Goal: Information Seeking & Learning: Learn about a topic

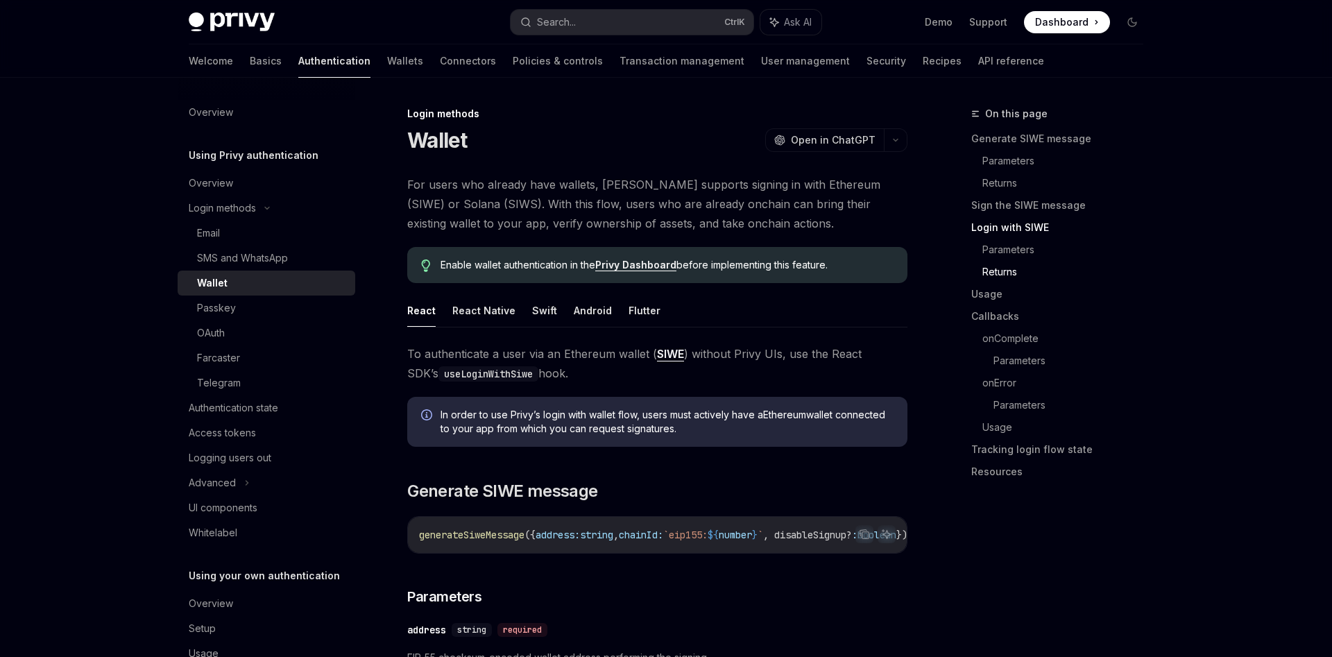
scroll to position [1486, 0]
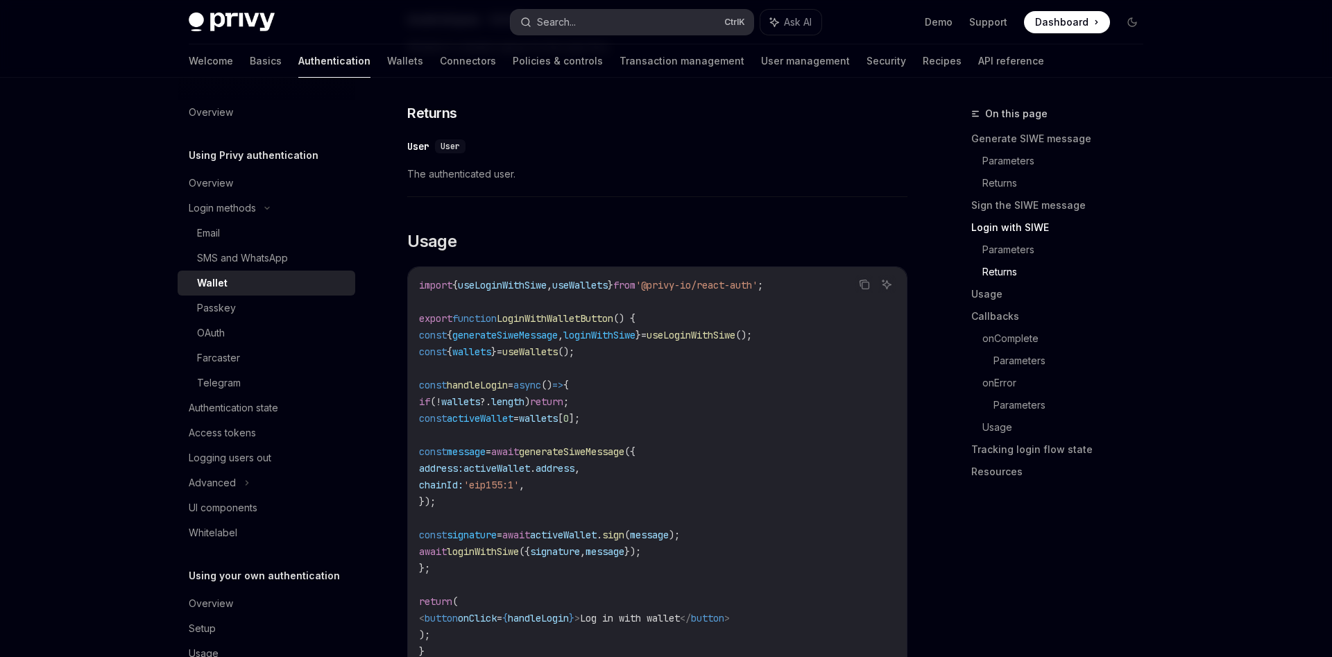
click at [643, 31] on button "Search... Ctrl K" at bounding box center [631, 22] width 243 height 25
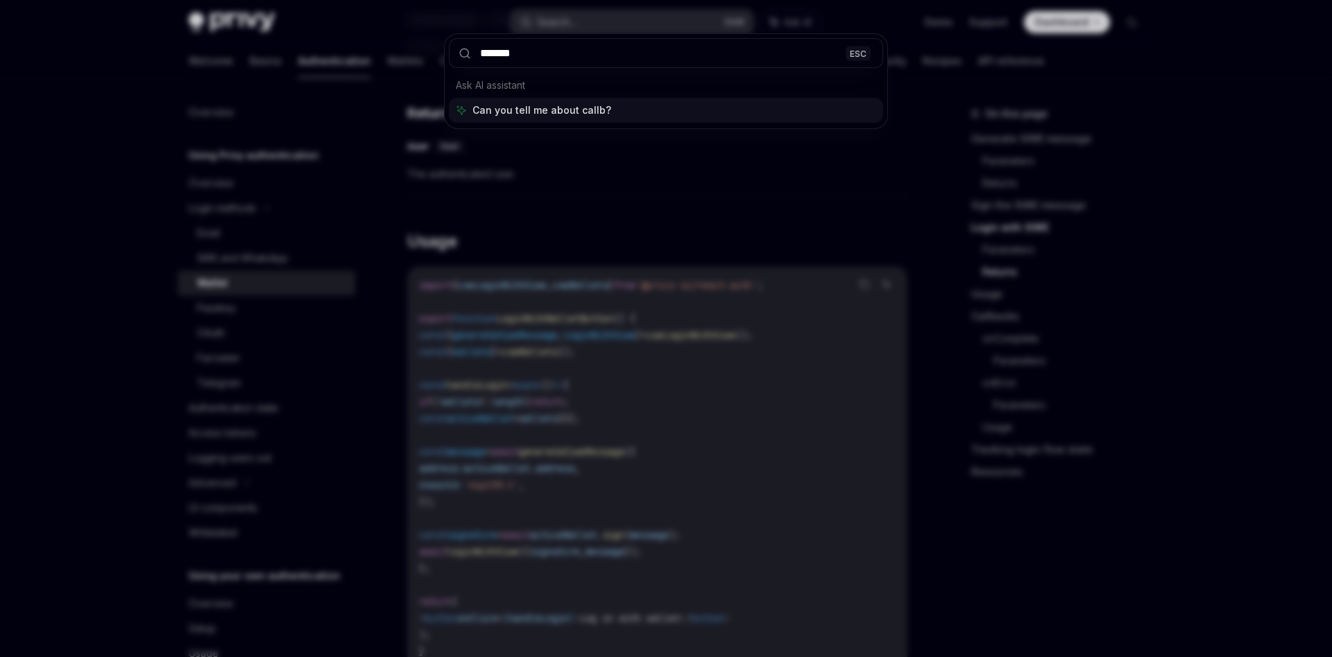
type input "********"
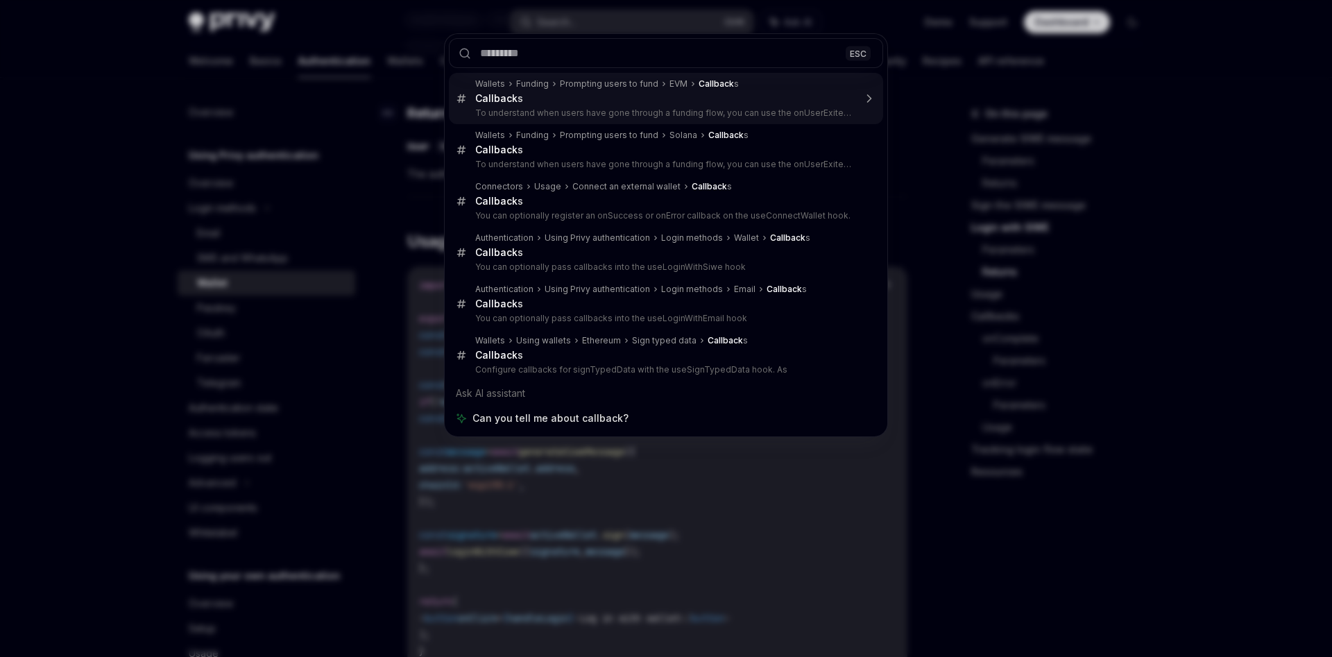
type textarea "*"
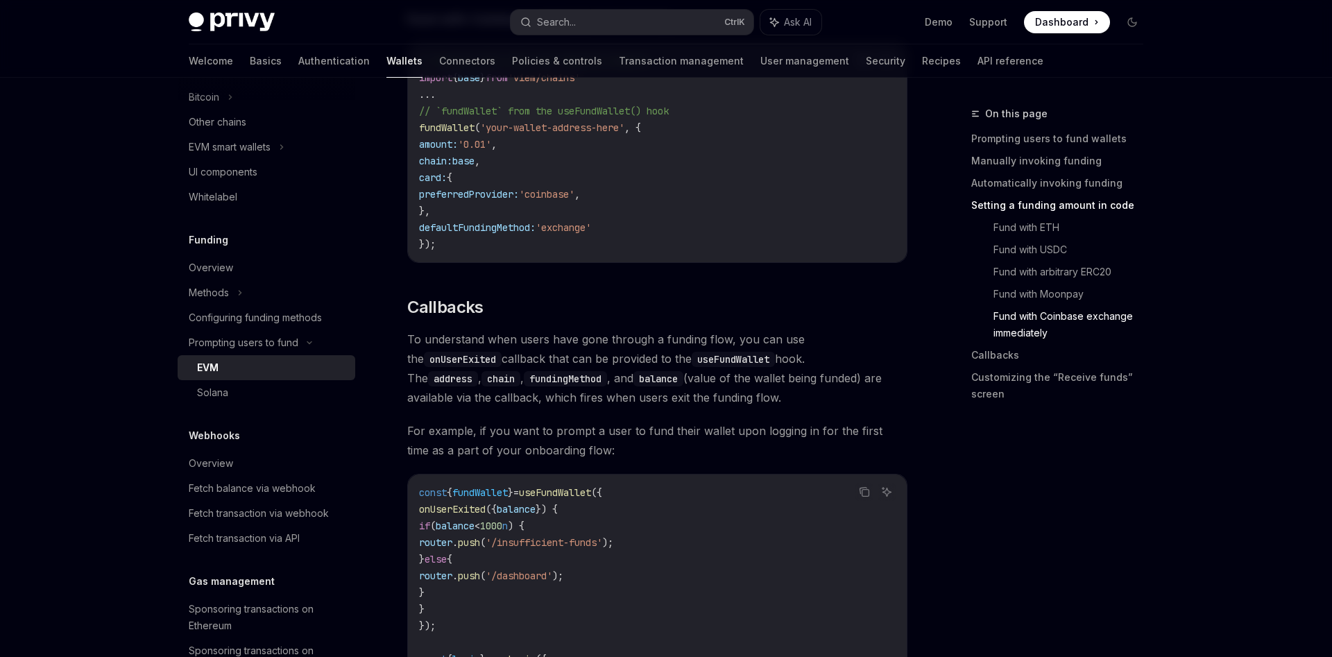
scroll to position [2807, 0]
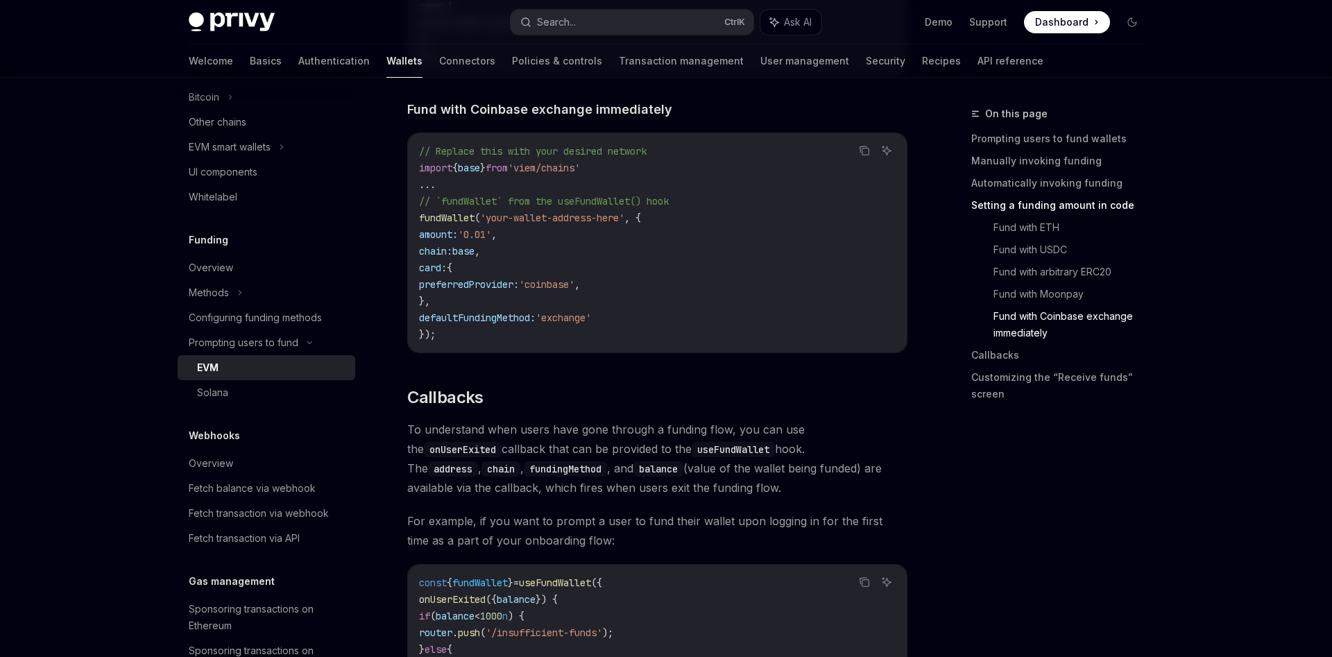
click at [691, 442] on code "useFundWallet" at bounding box center [732, 449] width 83 height 15
click at [532, 30] on div "Search..." at bounding box center [547, 22] width 55 height 17
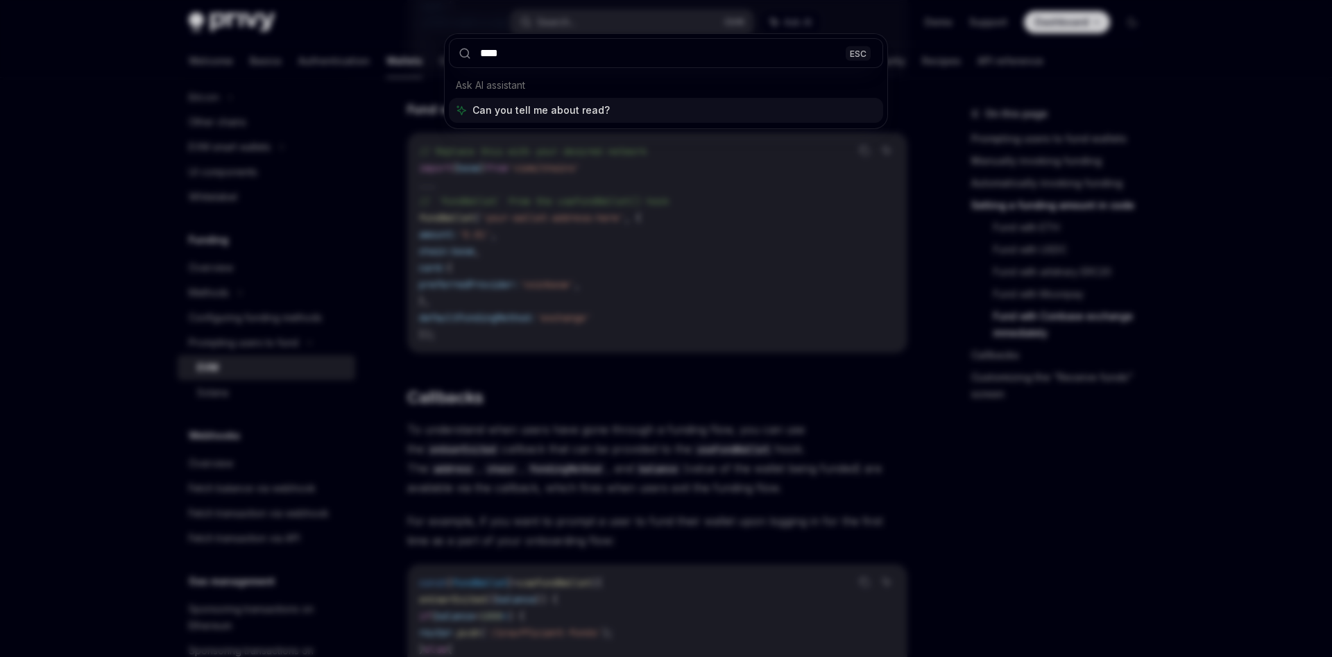
type input "*****"
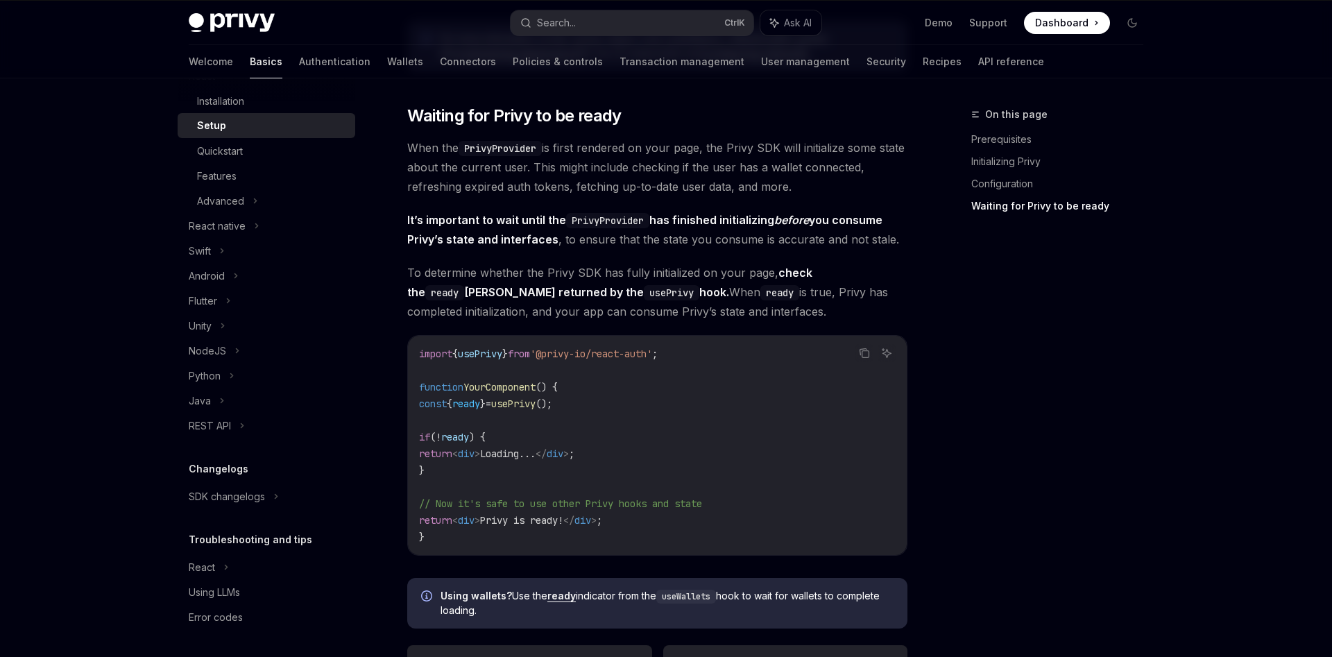
scroll to position [1297, 0]
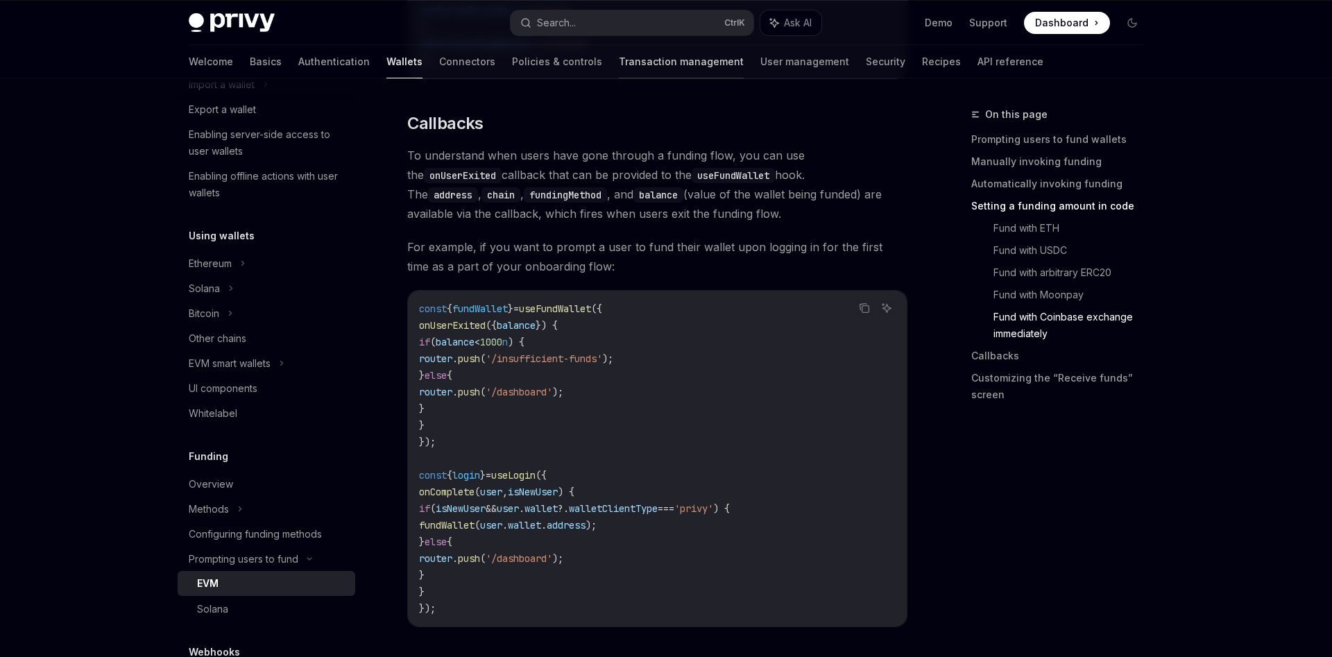
scroll to position [3090, 0]
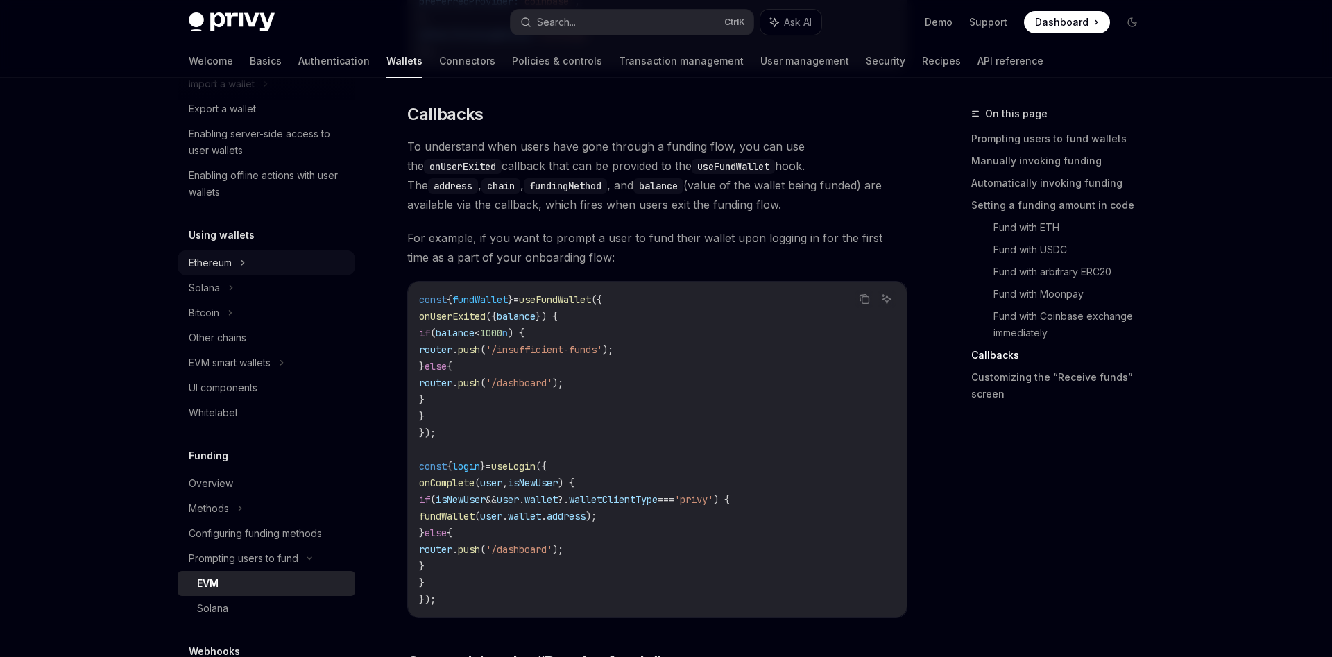
click at [235, 272] on div "Ethereum" at bounding box center [267, 262] width 178 height 25
type textarea "*"
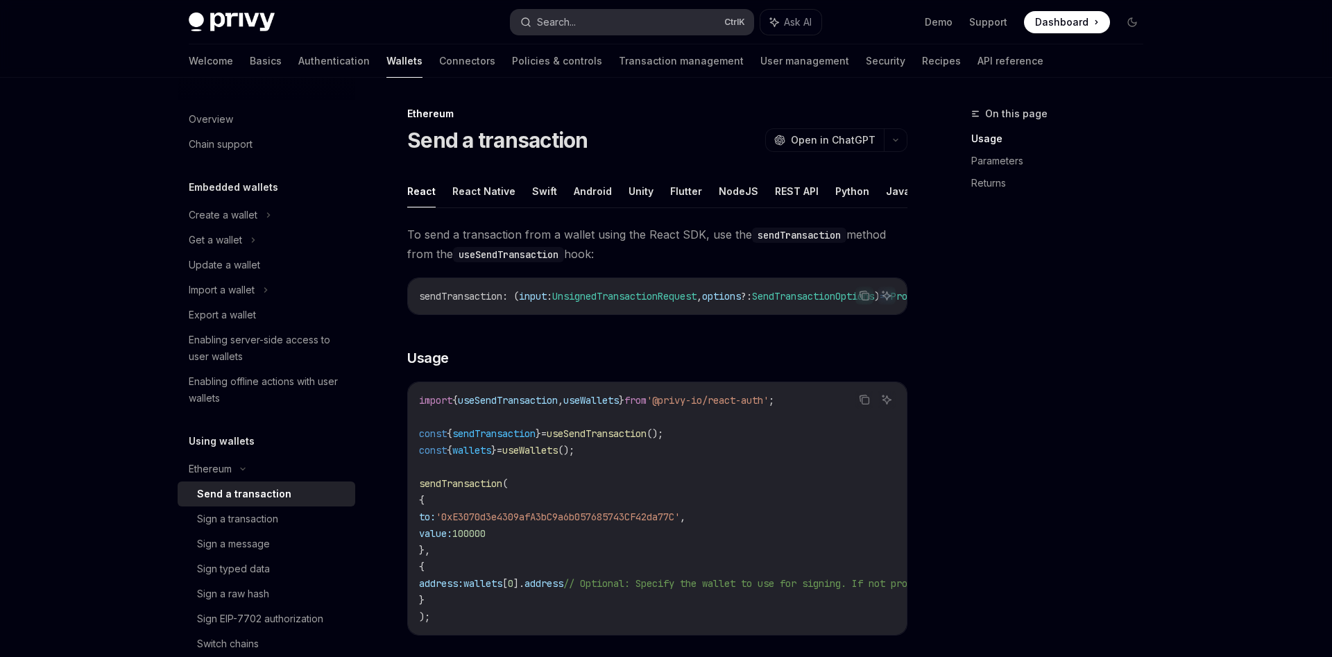
click at [612, 21] on button "Search... Ctrl K" at bounding box center [631, 22] width 243 height 25
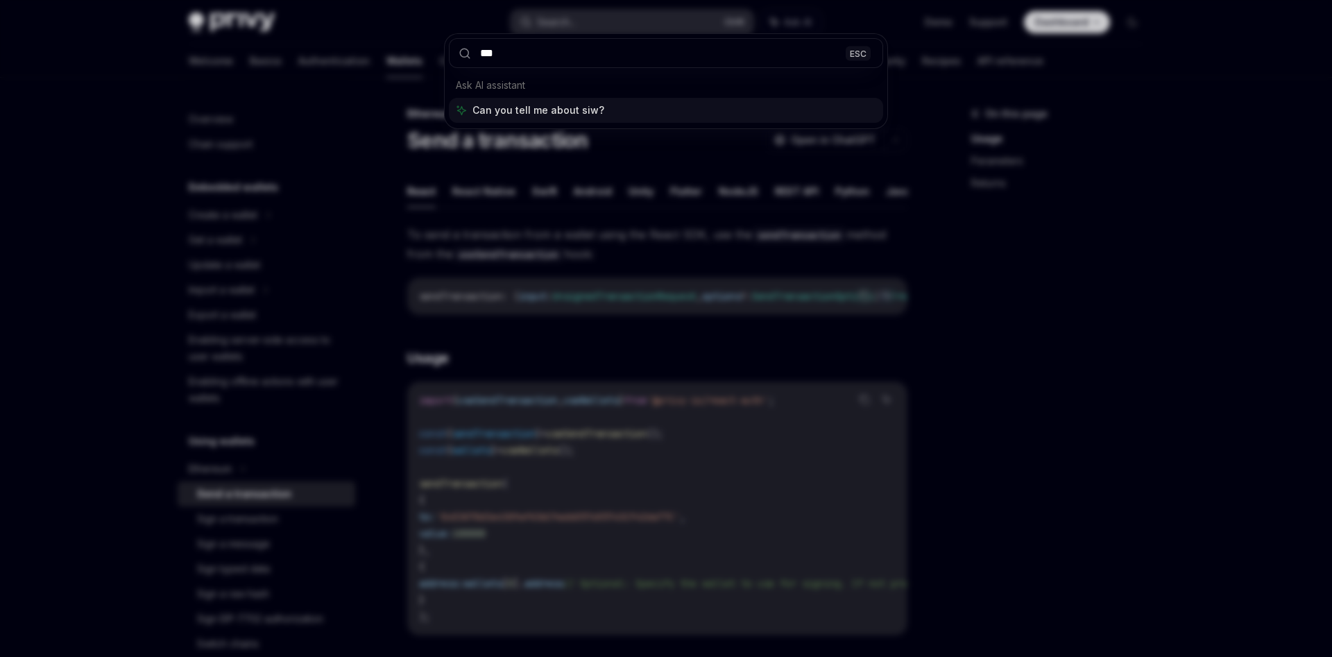
type input "****"
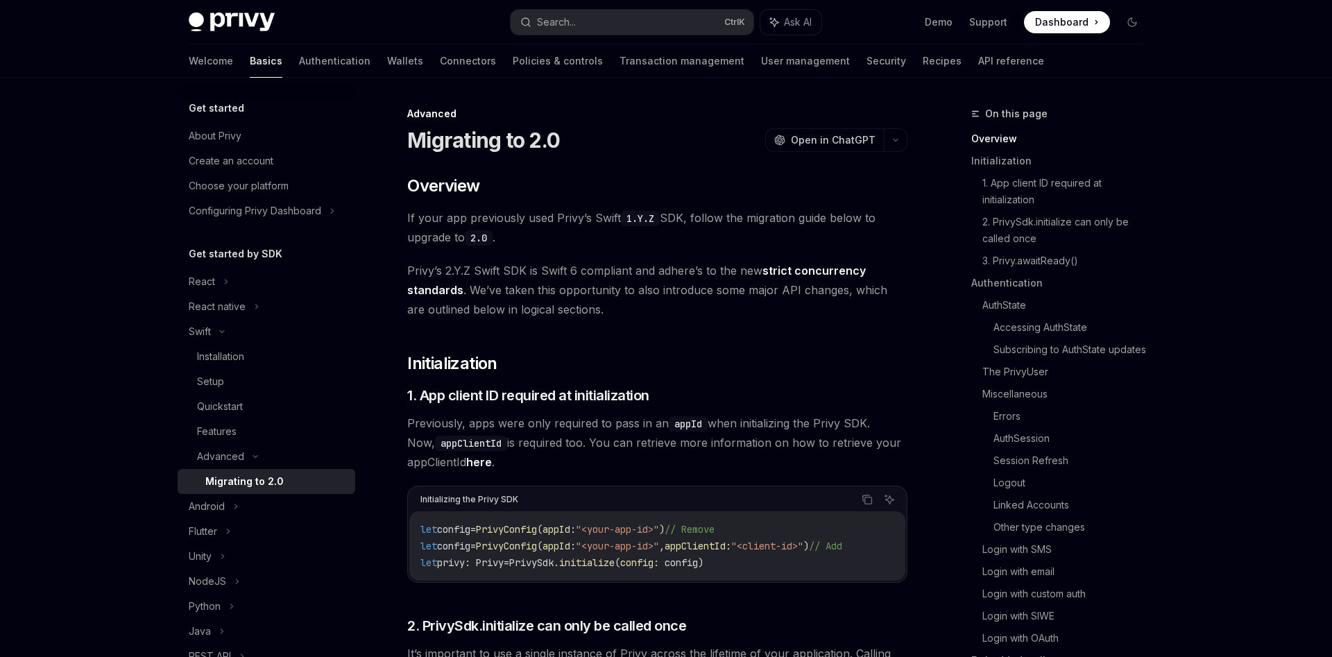
click at [276, 475] on div "Migrating to 2.0" at bounding box center [244, 481] width 78 height 17
type textarea "*"
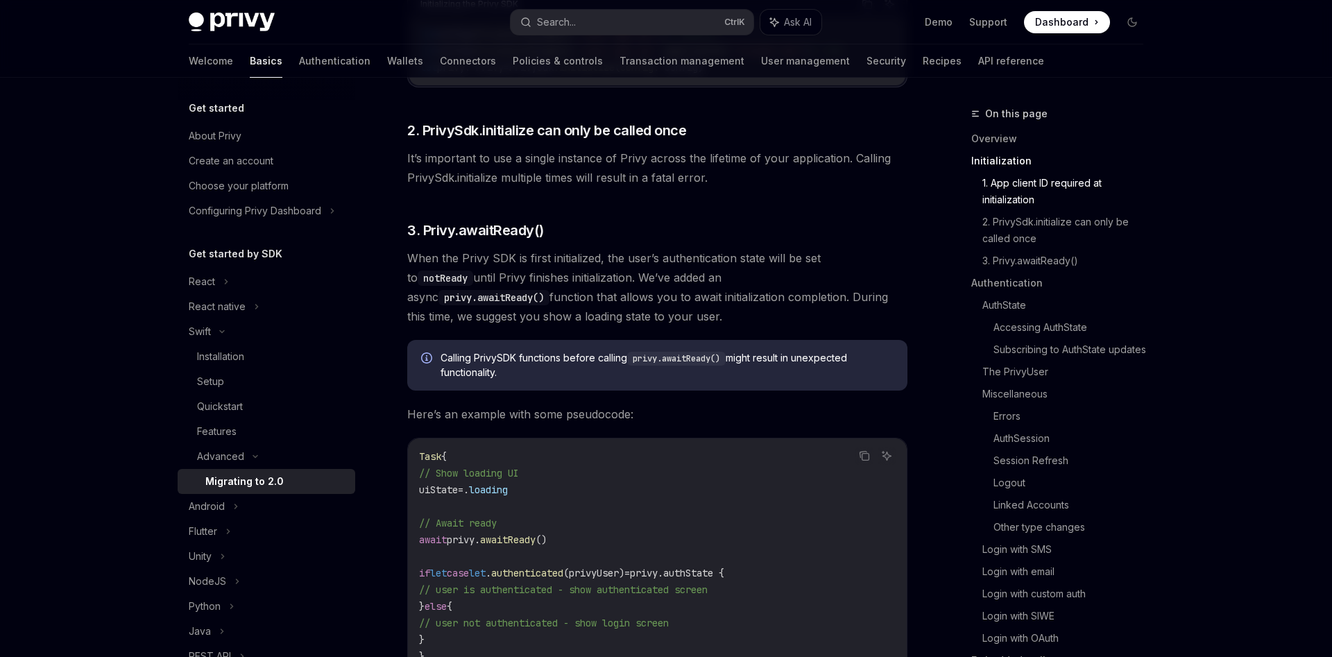
scroll to position [181, 0]
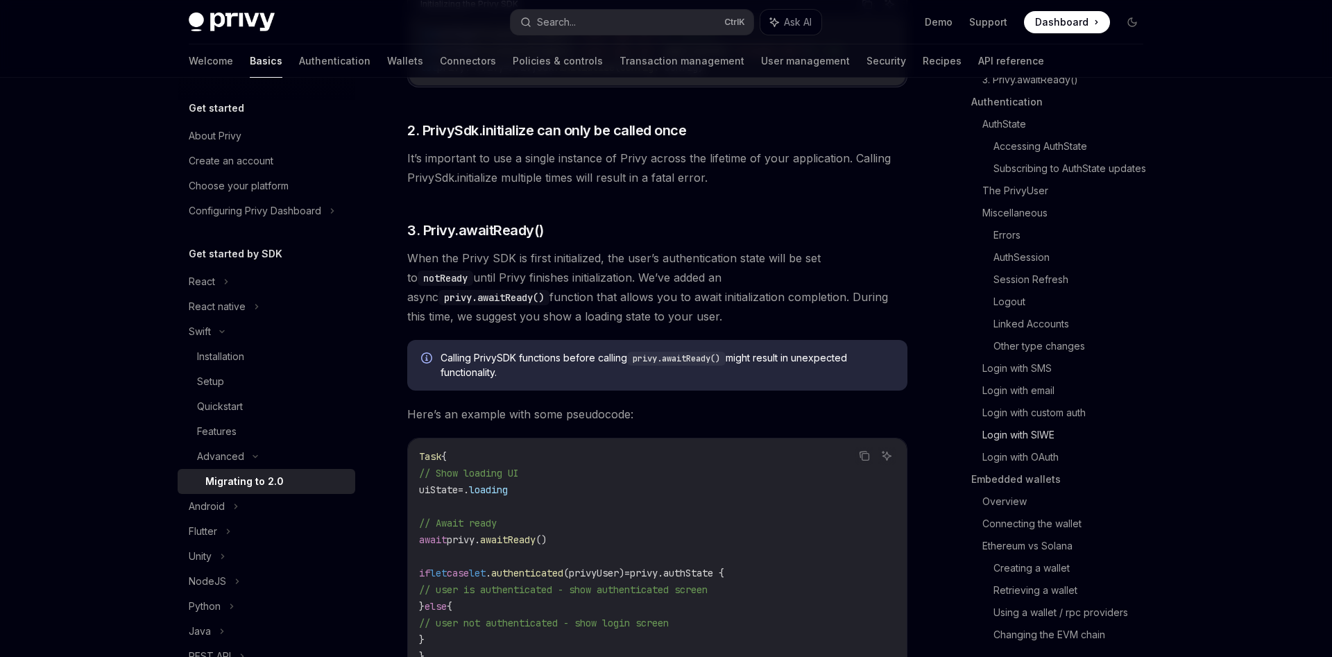
click at [1044, 436] on link "Login with SIWE" at bounding box center [1068, 435] width 172 height 22
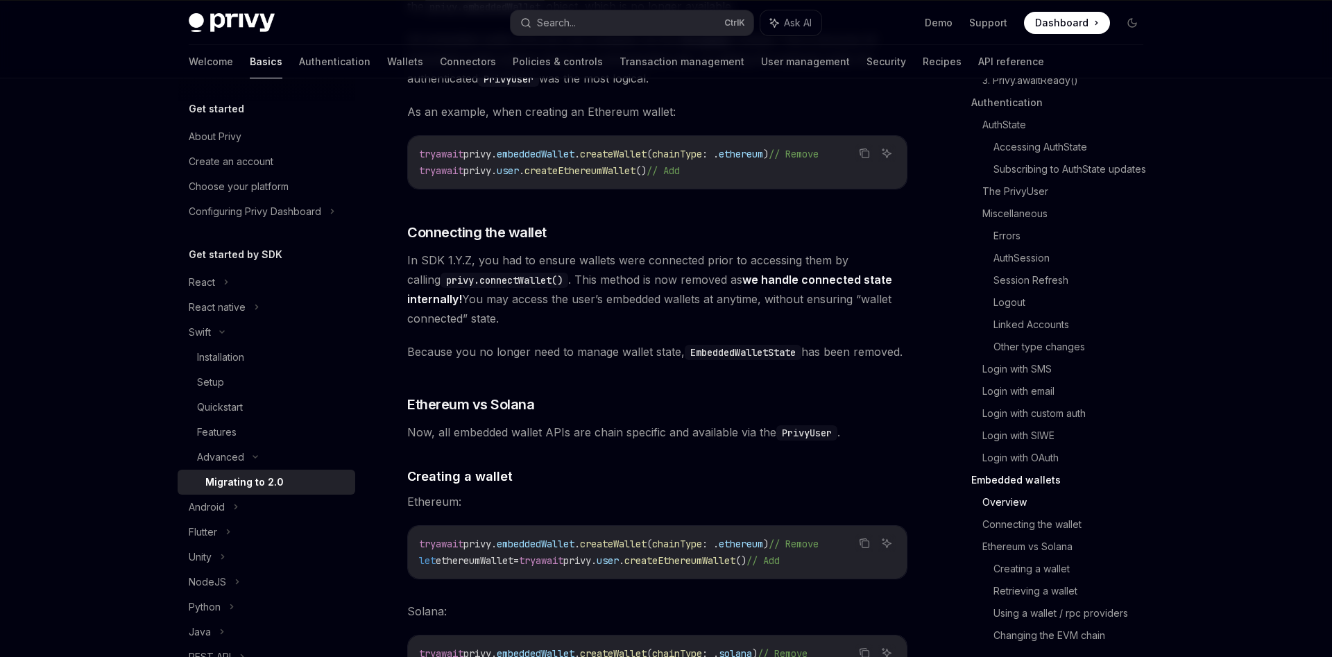
scroll to position [3998, 0]
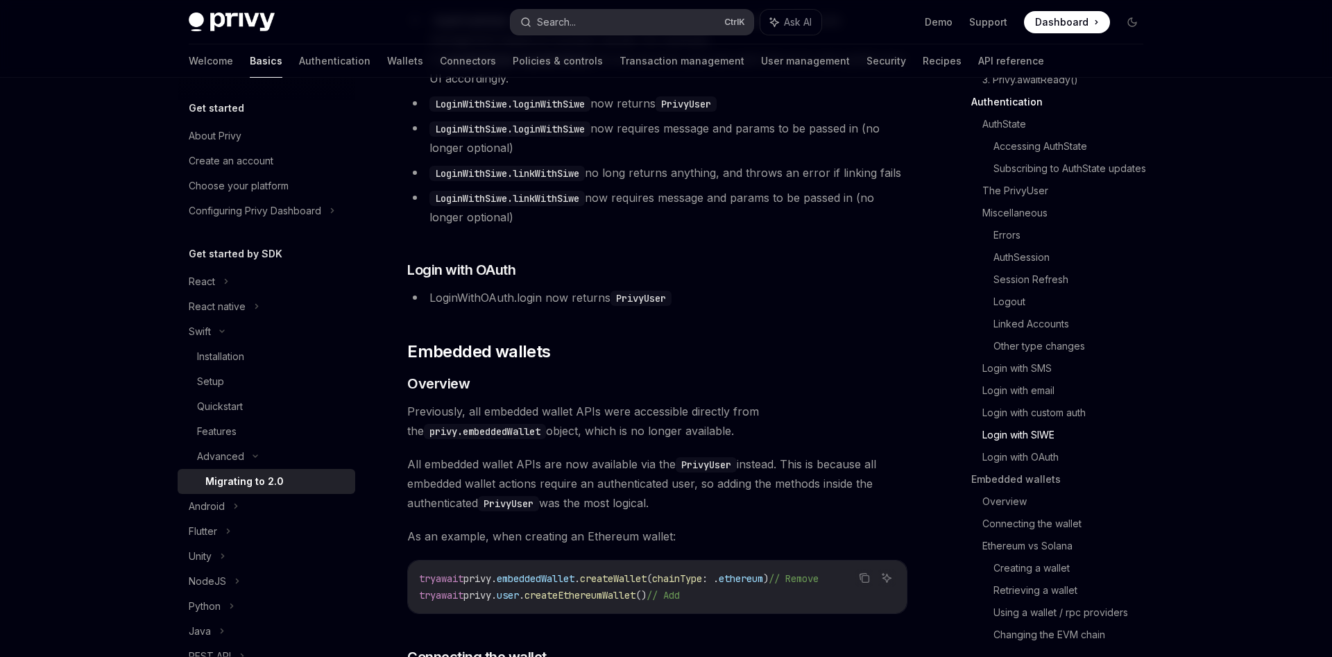
click at [601, 18] on button "Search... Ctrl K" at bounding box center [631, 22] width 243 height 25
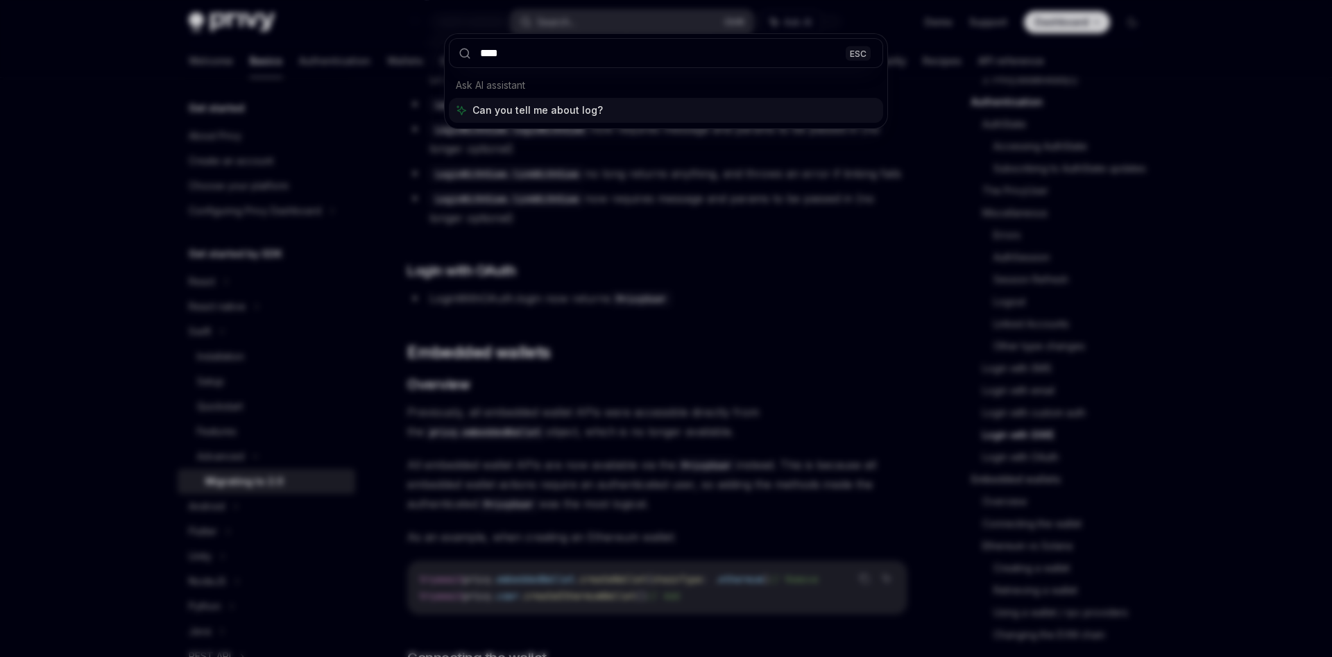
type input "*****"
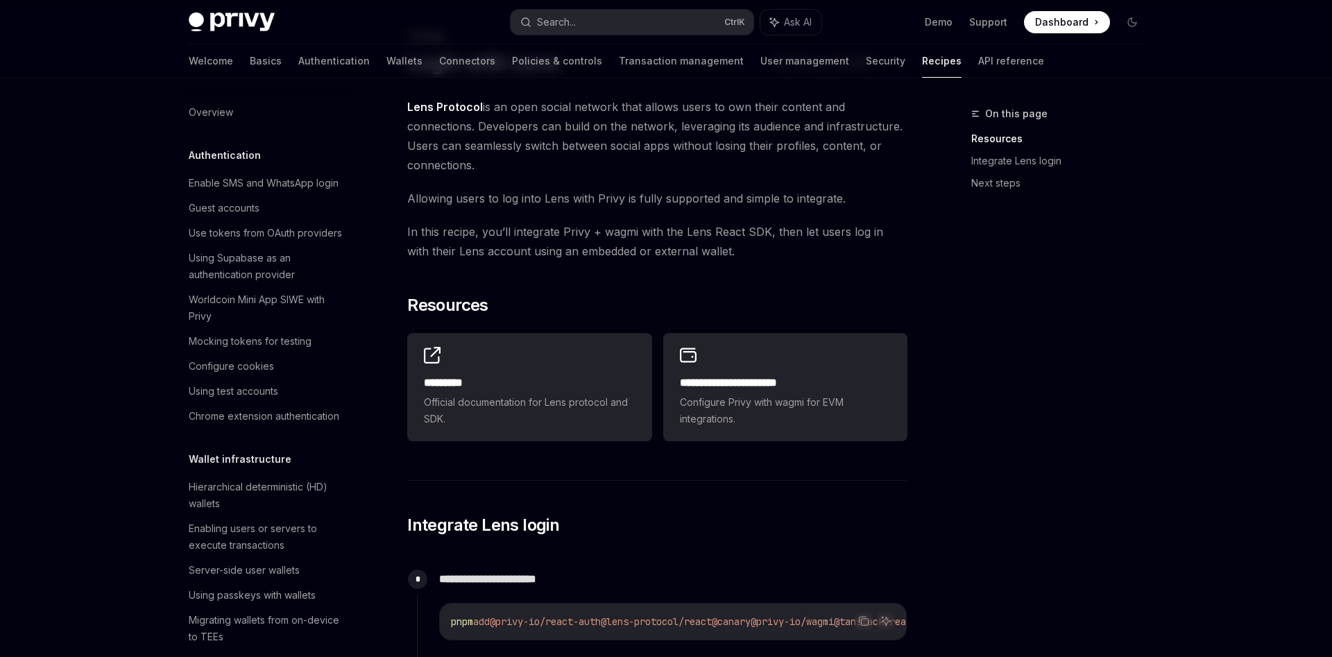
click at [306, 78] on div at bounding box center [267, 89] width 178 height 22
click at [320, 68] on div "Welcome Basics Authentication Wallets Connectors Policies & controls Transactio…" at bounding box center [616, 60] width 855 height 33
click at [298, 62] on link "Authentication" at bounding box center [333, 60] width 71 height 33
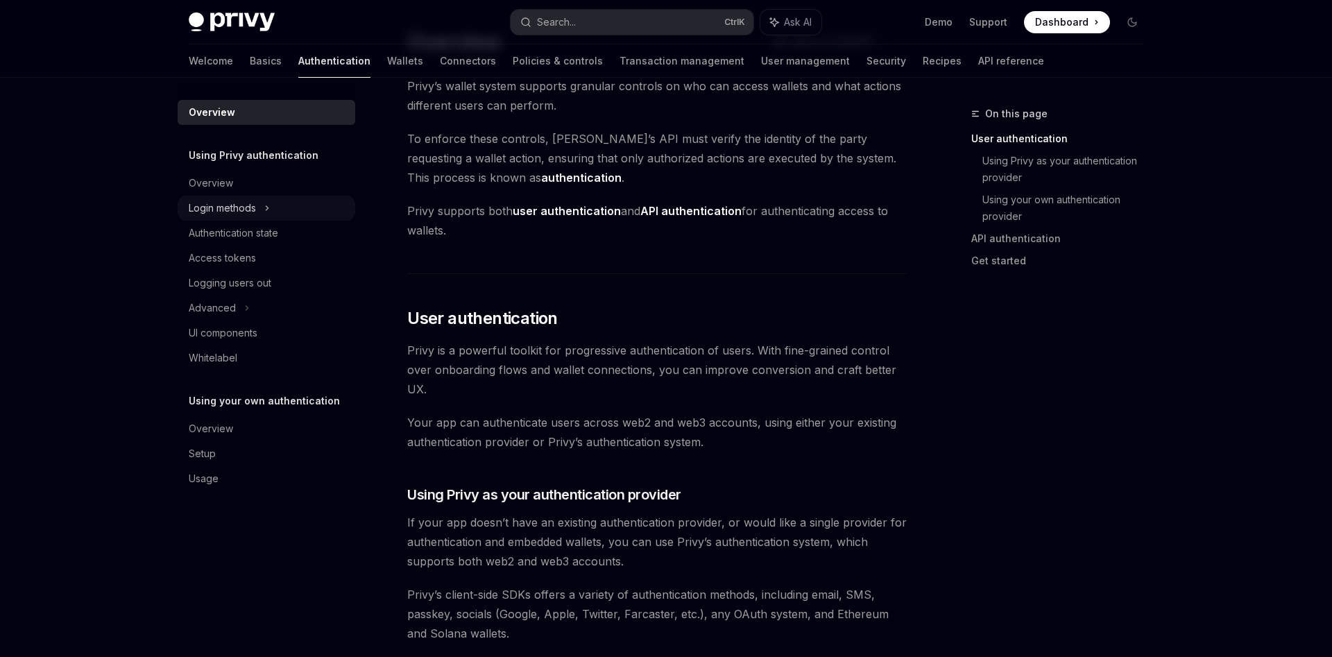
click at [257, 216] on div "Login methods" at bounding box center [267, 208] width 178 height 25
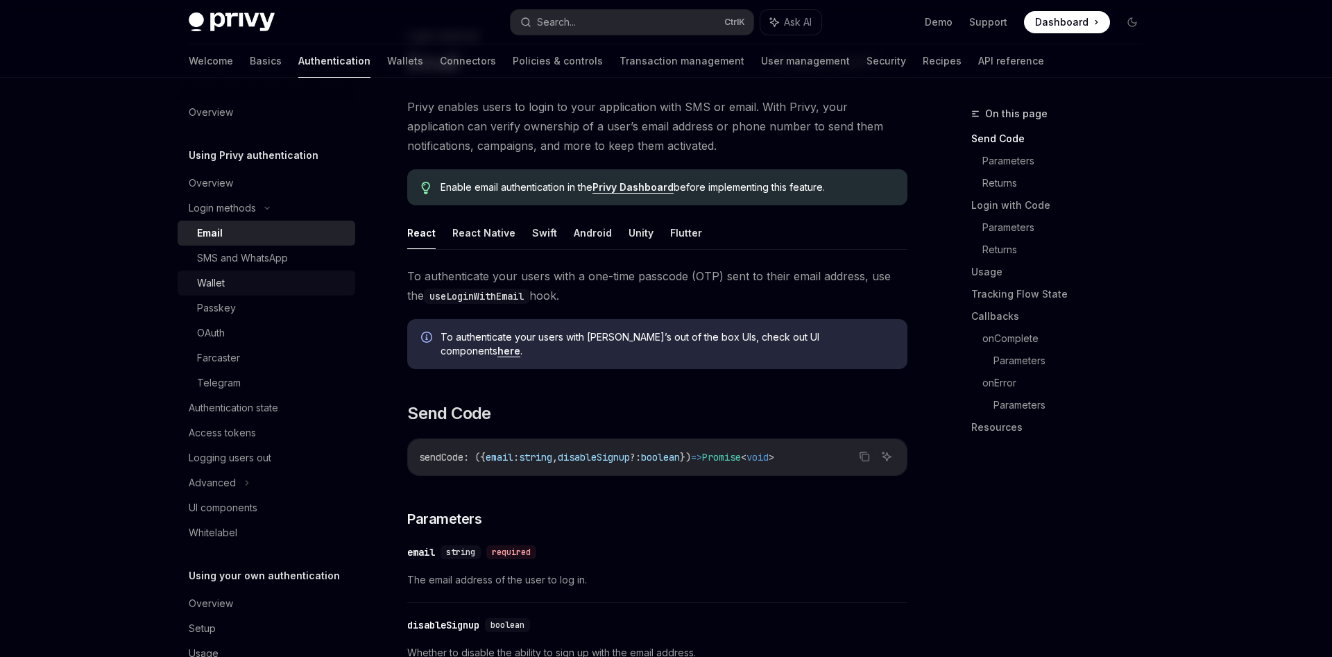
click at [240, 286] on div "Wallet" at bounding box center [272, 283] width 150 height 17
type textarea "*"
